Goal: Task Accomplishment & Management: Manage account settings

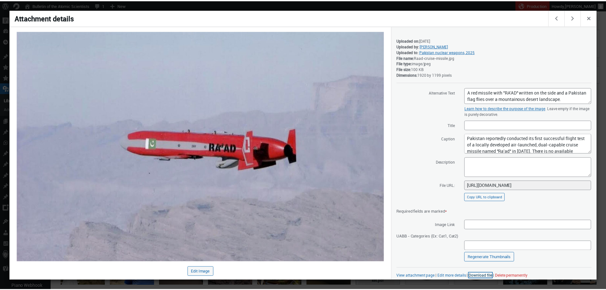
scroll to position [4, 0]
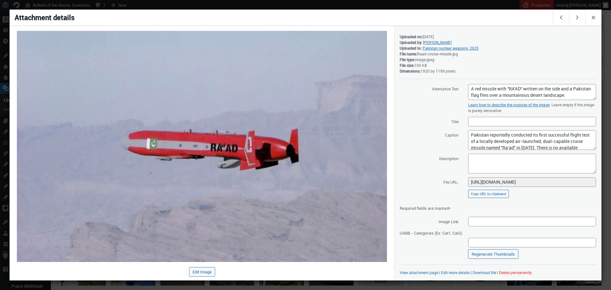
click at [299, 7] on div at bounding box center [305, 145] width 611 height 290
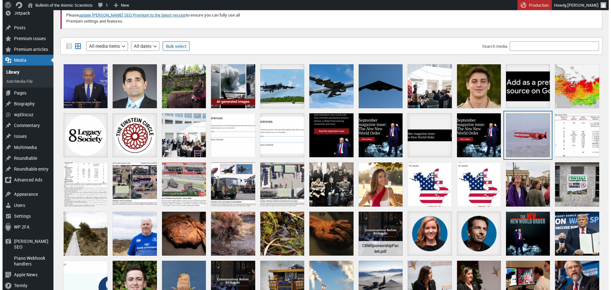
scroll to position [29, 0]
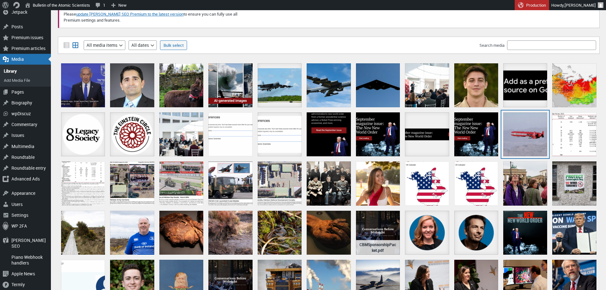
click at [527, 123] on div at bounding box center [525, 134] width 44 height 44
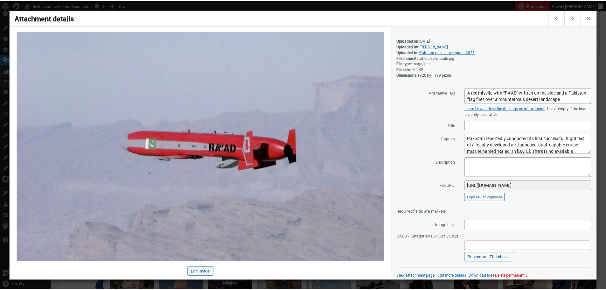
scroll to position [4, 0]
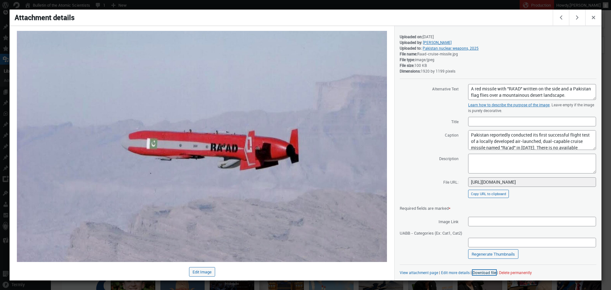
click at [476, 272] on link "Download file" at bounding box center [485, 272] width 24 height 5
click at [382, 7] on div at bounding box center [305, 145] width 611 height 290
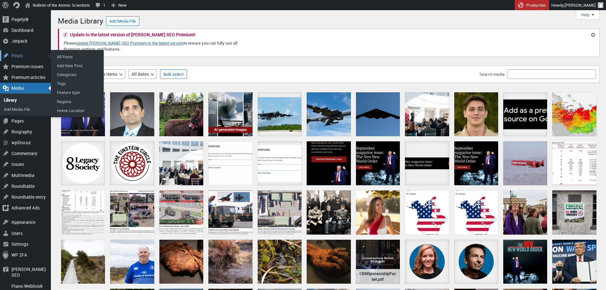
click at [22, 54] on div "Posts" at bounding box center [25, 55] width 51 height 11
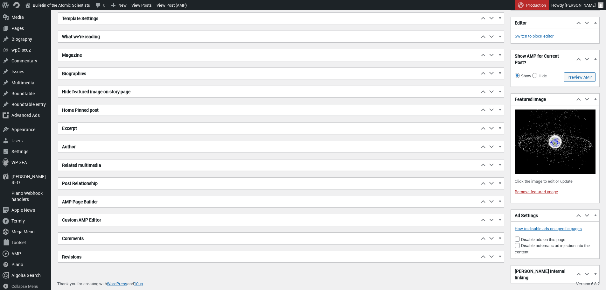
scroll to position [1122, 0]
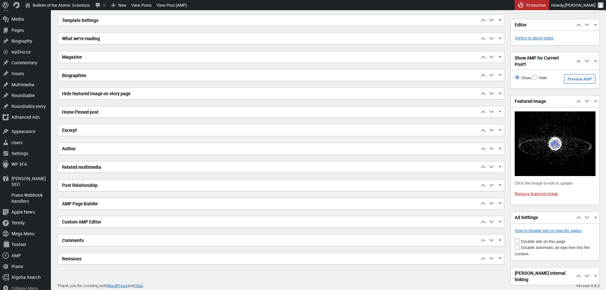
click at [217, 130] on h2 "Excerpt" at bounding box center [268, 129] width 421 height 11
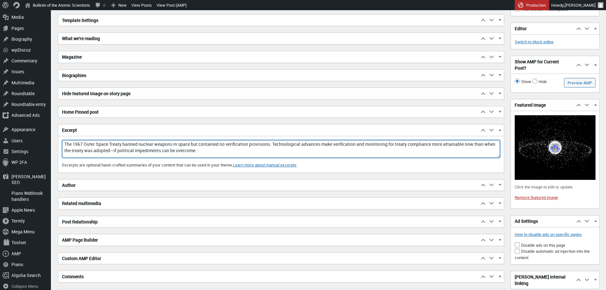
drag, startPoint x: 201, startPoint y: 152, endPoint x: 52, endPoint y: 129, distance: 151.0
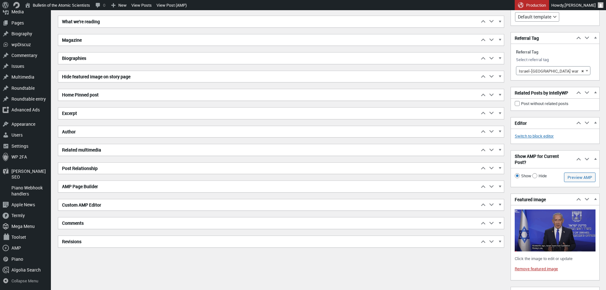
scroll to position [1015, 0]
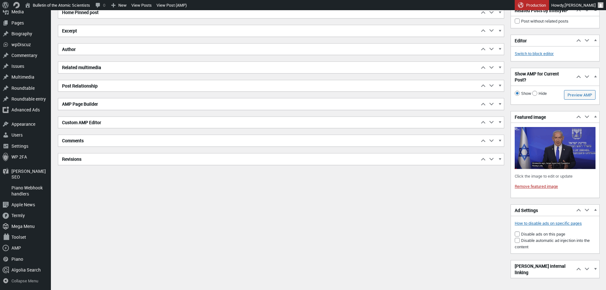
click at [165, 32] on h2 "Excerpt" at bounding box center [268, 30] width 421 height 11
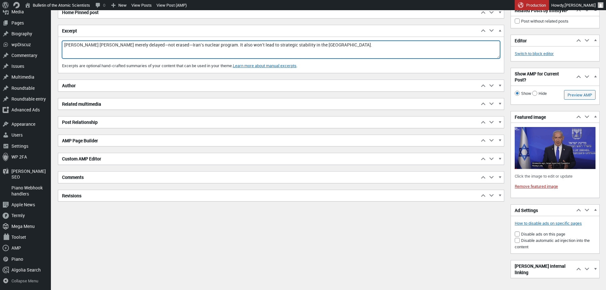
drag, startPoint x: 334, startPoint y: 45, endPoint x: 60, endPoint y: 35, distance: 273.6
click at [60, 35] on div "Excerpt Move up Move Excerpt box up Move down Move Excerpt box down Toggle pane…" at bounding box center [281, 49] width 446 height 48
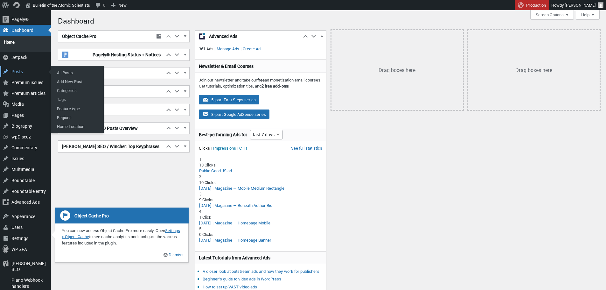
click at [18, 71] on div "Posts" at bounding box center [25, 71] width 51 height 11
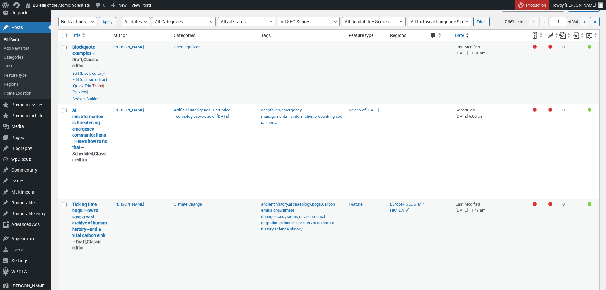
scroll to position [28, 0]
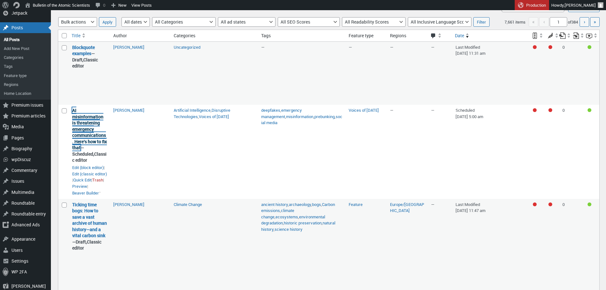
click at [88, 141] on link "AI misinformation is threatening emergency communications. Here’s how to fix th…" at bounding box center [89, 128] width 35 height 43
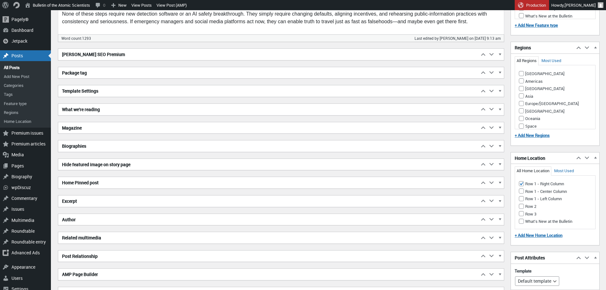
scroll to position [639, 0]
click at [210, 199] on h2 "Excerpt" at bounding box center [268, 200] width 421 height 11
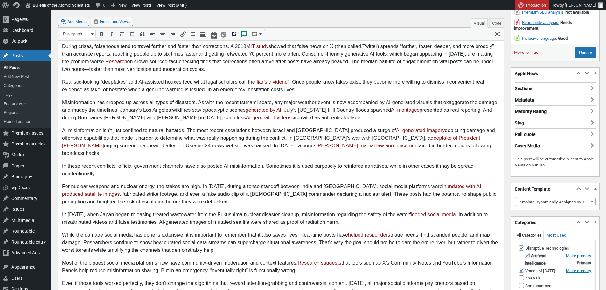
scroll to position [0, 0]
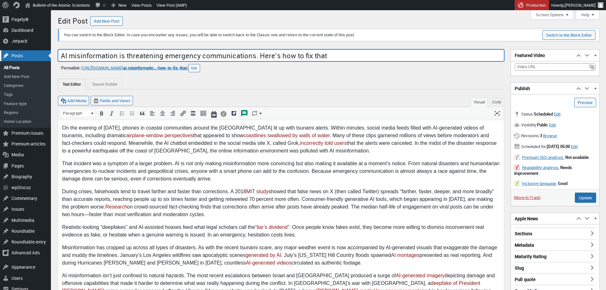
drag, startPoint x: 323, startPoint y: 56, endPoint x: 43, endPoint y: 55, distance: 280.7
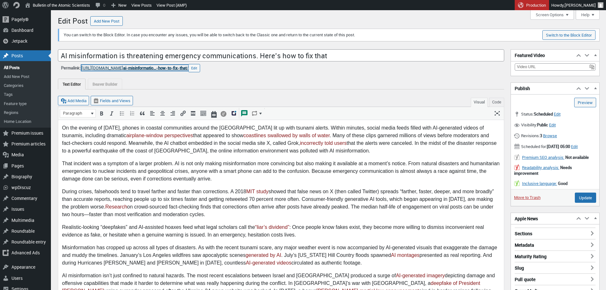
click at [172, 67] on span "ai-misinformatio…-how-to-fix-that" at bounding box center [155, 68] width 64 height 6
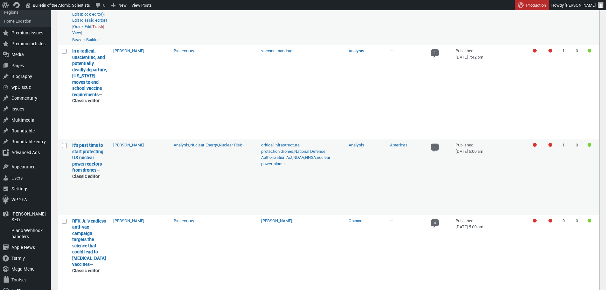
scroll to position [597, 0]
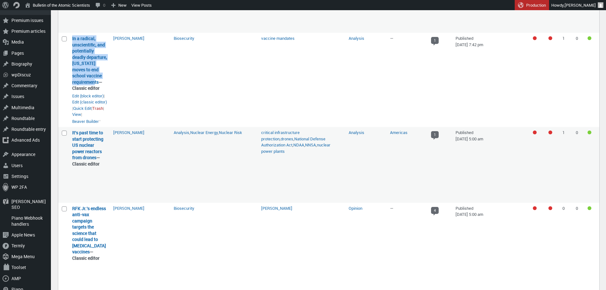
drag, startPoint x: 101, startPoint y: 108, endPoint x: 70, endPoint y: 60, distance: 56.8
click at [70, 60] on td "In a radical, unscientific, and potentially deadly departure, [US_STATE] moves …" at bounding box center [89, 80] width 41 height 94
copy link "In a radical, unscientific, and potentially deadly departure, [US_STATE] moves …"
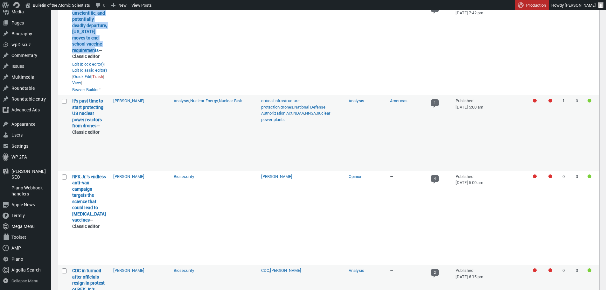
scroll to position [630, 0]
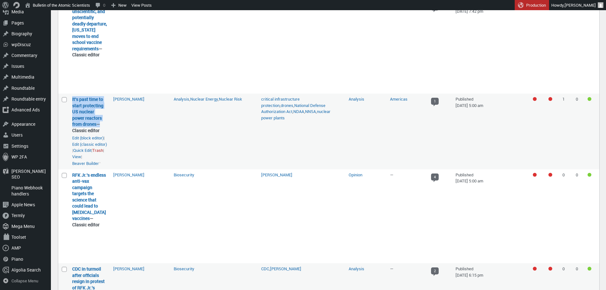
drag, startPoint x: 98, startPoint y: 149, endPoint x: 72, endPoint y: 125, distance: 35.8
click at [72, 125] on td "It’s past time to start protecting US nuclear power reactors from drones — Clas…" at bounding box center [89, 131] width 41 height 75
copy strong "It’s past time to start protecting US nuclear power reactors from drones"
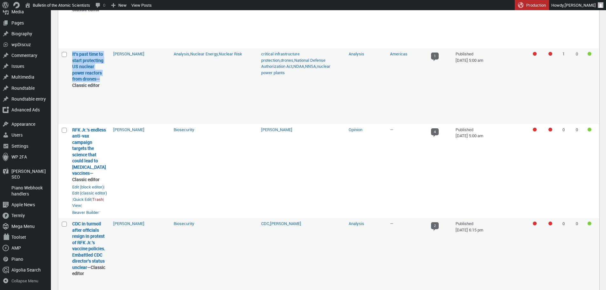
scroll to position [685, 0]
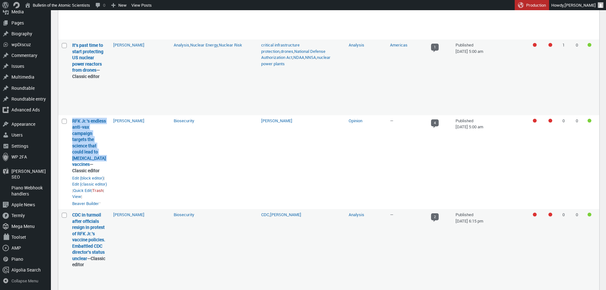
drag, startPoint x: 104, startPoint y: 182, endPoint x: 70, endPoint y: 148, distance: 47.9
click at [70, 148] on td "RFK Jr.’s endless anti-vax campaign targets the science that could lead to [MED…" at bounding box center [89, 162] width 41 height 94
copy link "RFK Jr.’s endless anti-vax campaign targets the science that could lead to [MED…"
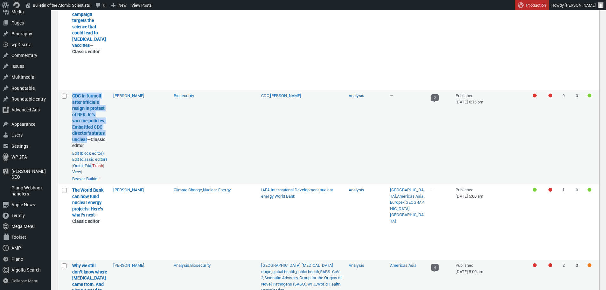
drag, startPoint x: 87, startPoint y: 158, endPoint x: 71, endPoint y: 116, distance: 44.9
click at [71, 116] on td "CDC in turmoil after officials resign in protest of RFK Jr.’s vaccine policies.…" at bounding box center [89, 137] width 41 height 94
copy link "CDC in turmoil after officials resign in protest of RFK Jr.’s vaccine policies.…"
